Goal: Information Seeking & Learning: Learn about a topic

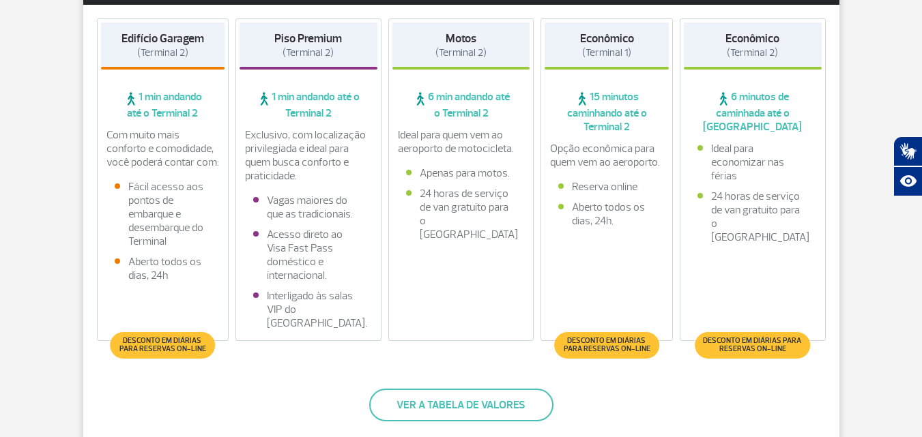
scroll to position [341, 0]
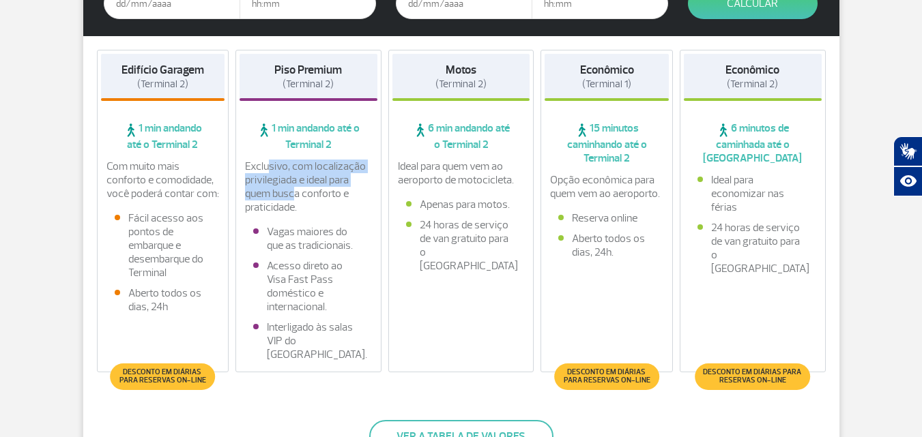
drag, startPoint x: 276, startPoint y: 166, endPoint x: 302, endPoint y: 198, distance: 41.2
click at [302, 198] on p "Exclusivo, com localização privilegiada e ideal para quem busca conforto e prat…" at bounding box center [308, 187] width 127 height 55
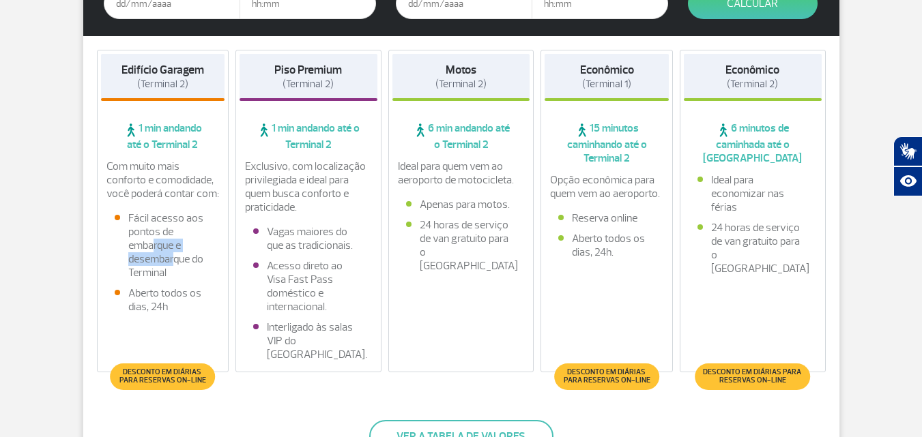
drag, startPoint x: 171, startPoint y: 243, endPoint x: 173, endPoint y: 262, distance: 19.2
click at [173, 262] on li "Fácil acesso aos pontos de embarque e desembarque do Terminal" at bounding box center [163, 246] width 97 height 68
click at [285, 278] on li "Acesso direto ao Visa Fast Pass doméstico e internacional." at bounding box center [308, 286] width 111 height 55
drag, startPoint x: 458, startPoint y: 226, endPoint x: 483, endPoint y: 229, distance: 24.8
click at [483, 229] on li "24 horas de serviço de van gratuito para o [GEOGRAPHIC_DATA]" at bounding box center [461, 245] width 111 height 55
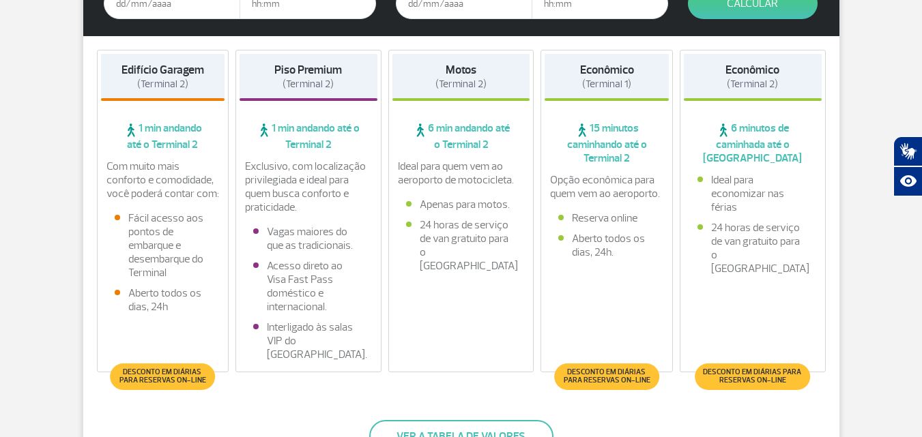
click at [450, 174] on p "Ideal para quem vem ao aeroporto de motocicleta." at bounding box center [461, 173] width 127 height 27
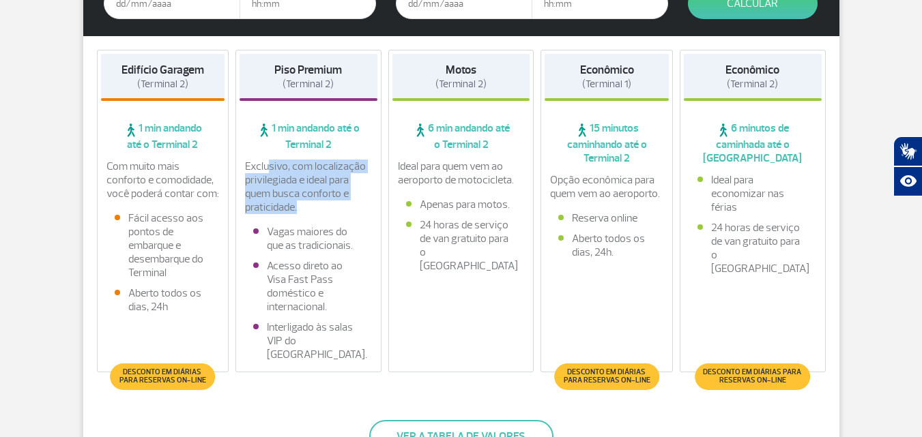
drag, startPoint x: 276, startPoint y: 172, endPoint x: 321, endPoint y: 205, distance: 56.1
click at [321, 205] on p "Exclusivo, com localização privilegiada e ideal para quem busca conforto e prat…" at bounding box center [308, 187] width 127 height 55
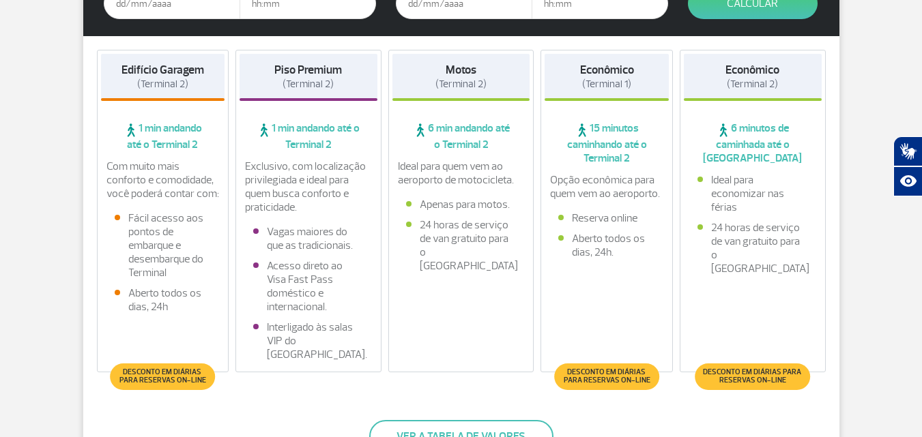
click at [289, 272] on li "Acesso direto ao Visa Fast Pass doméstico e internacional." at bounding box center [308, 286] width 111 height 55
drag, startPoint x: 127, startPoint y: 176, endPoint x: 160, endPoint y: 206, distance: 44.9
click at [160, 206] on div "Com muito mais conforto e comodidade, você poderá contar com: Fácil acesso aos …" at bounding box center [163, 240] width 124 height 161
click at [162, 221] on li "Fácil acesso aos pontos de embarque e desembarque do Terminal" at bounding box center [163, 246] width 97 height 68
